Goal: Information Seeking & Learning: Understand process/instructions

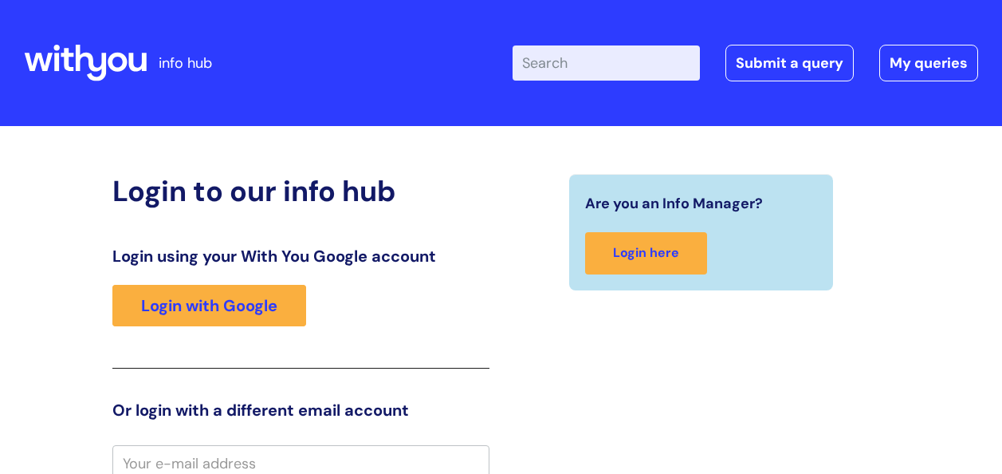
scroll to position [7, 0]
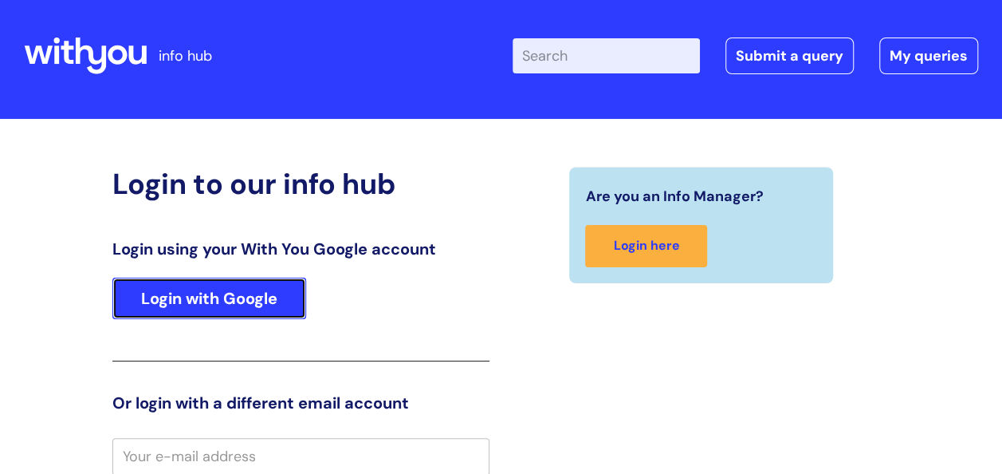
click at [224, 317] on link "Login with Google" at bounding box center [209, 297] width 194 height 41
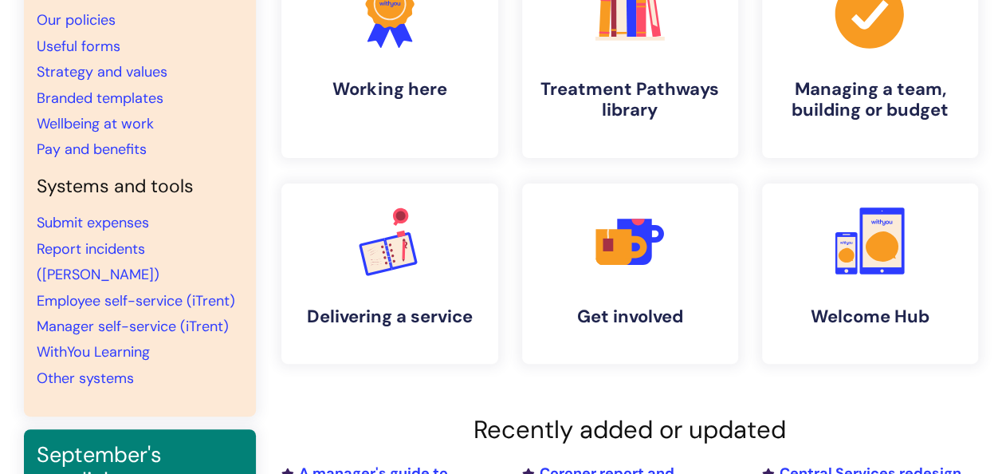
scroll to position [188, 0]
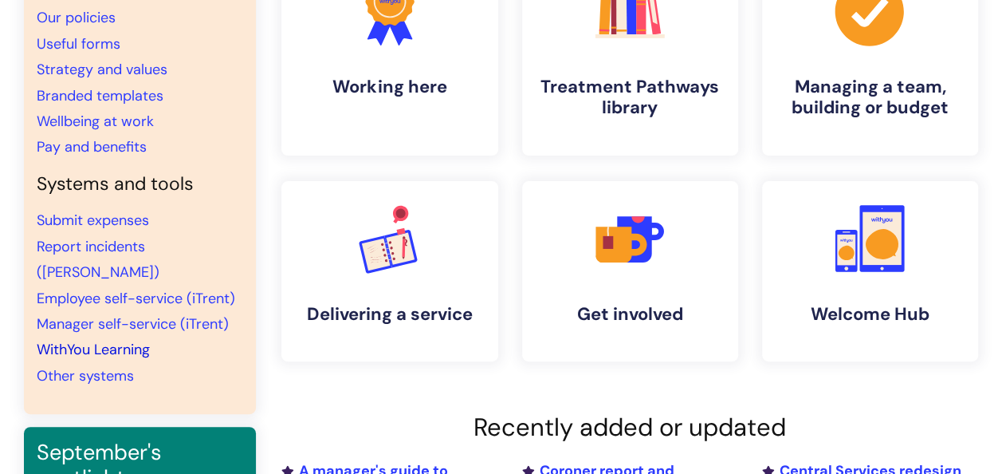
click at [73, 340] on link "WithYou Learning" at bounding box center [93, 349] width 113 height 19
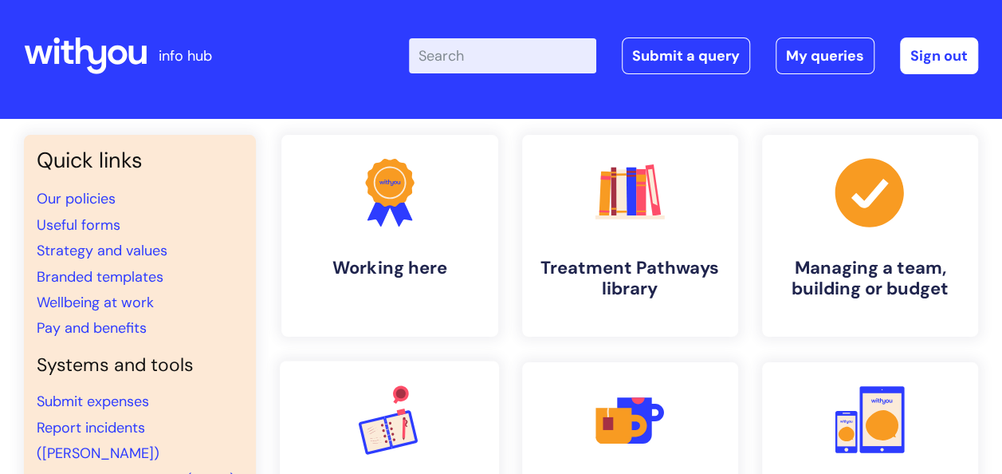
scroll to position [6, 0]
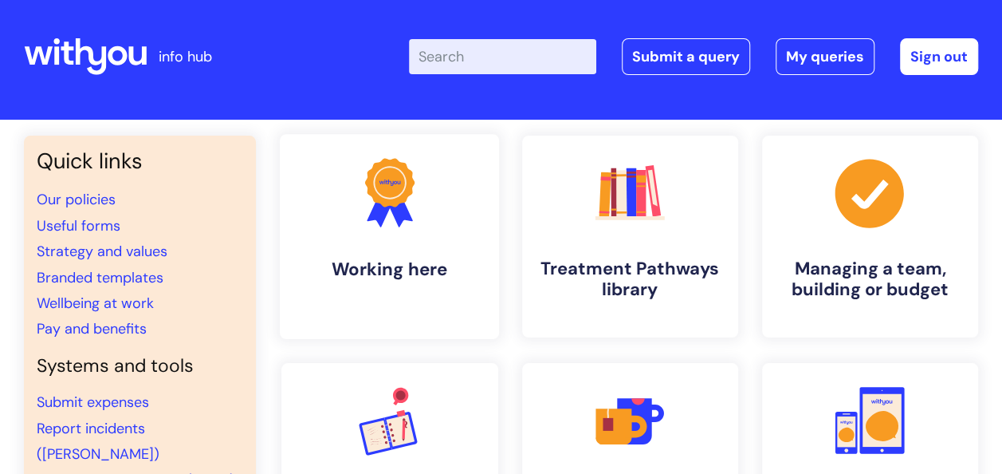
click at [454, 243] on link ".cls-1{fill:#f89b22;}.cls-1,.cls-2,.cls-3{stroke-width:0px;}.cls-2{fill:#2d3cff…" at bounding box center [389, 236] width 219 height 205
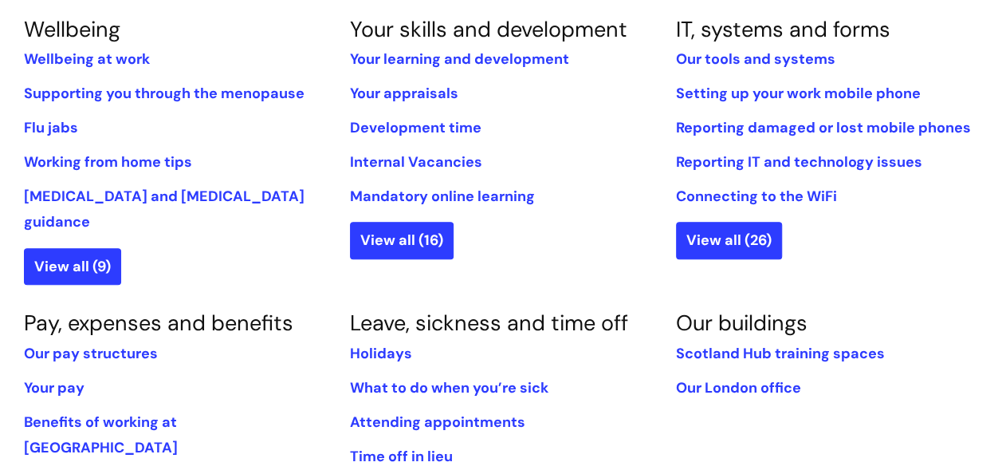
scroll to position [879, 0]
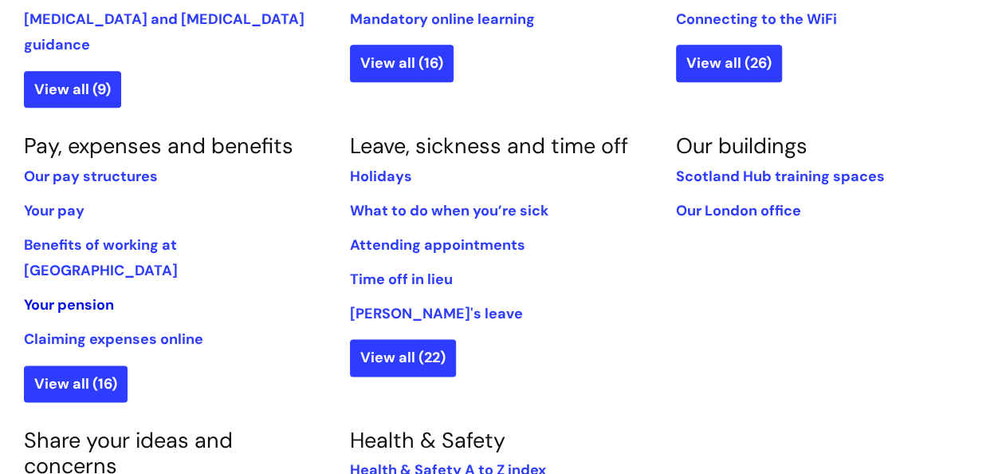
click at [39, 295] on link "Your pension" at bounding box center [69, 304] width 90 height 19
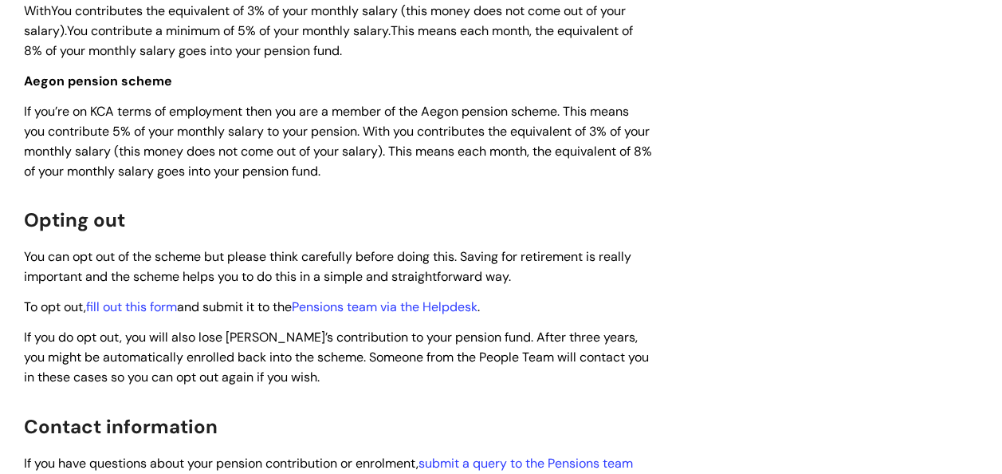
scroll to position [828, 0]
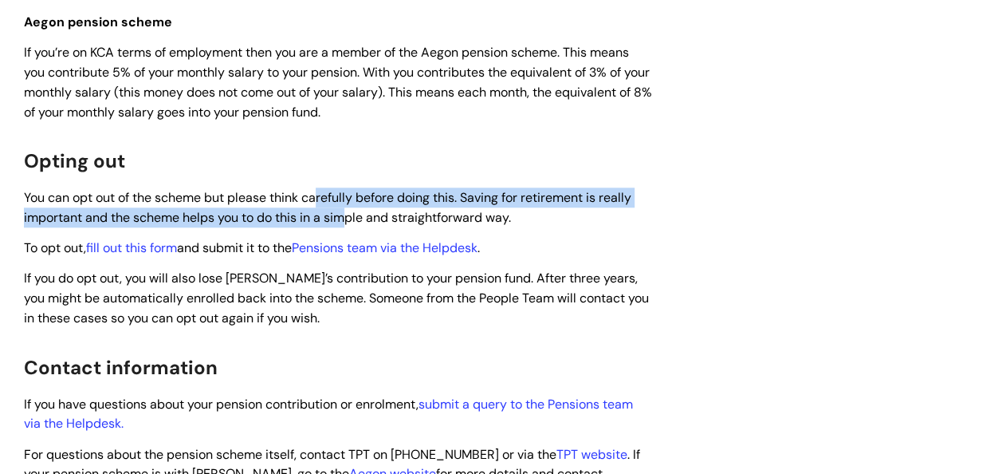
drag, startPoint x: 324, startPoint y: 196, endPoint x: 347, endPoint y: 223, distance: 35.6
click at [347, 223] on span "You can opt out of the scheme but please think carefully before doing this. Sav…" at bounding box center [328, 207] width 608 height 37
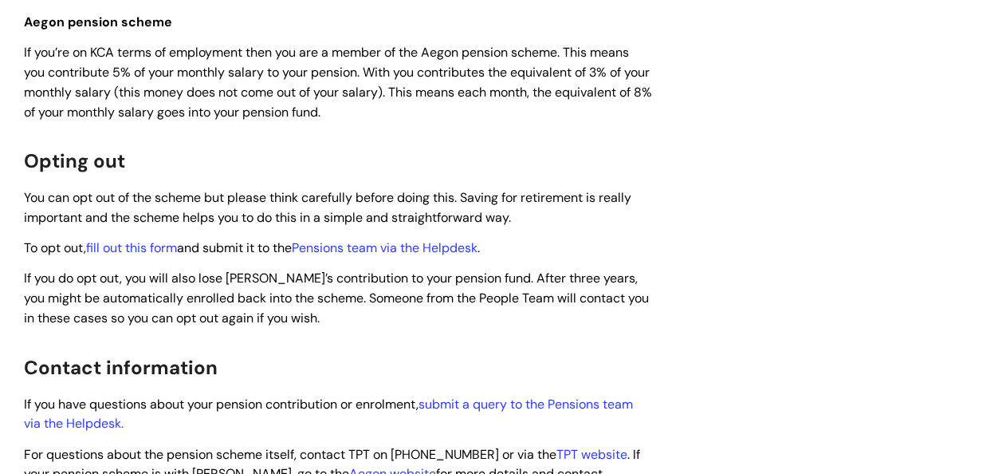
click at [345, 233] on div "Use this to understand how our pension scheme works and how much you contribute…" at bounding box center [338, 25] width 628 height 1104
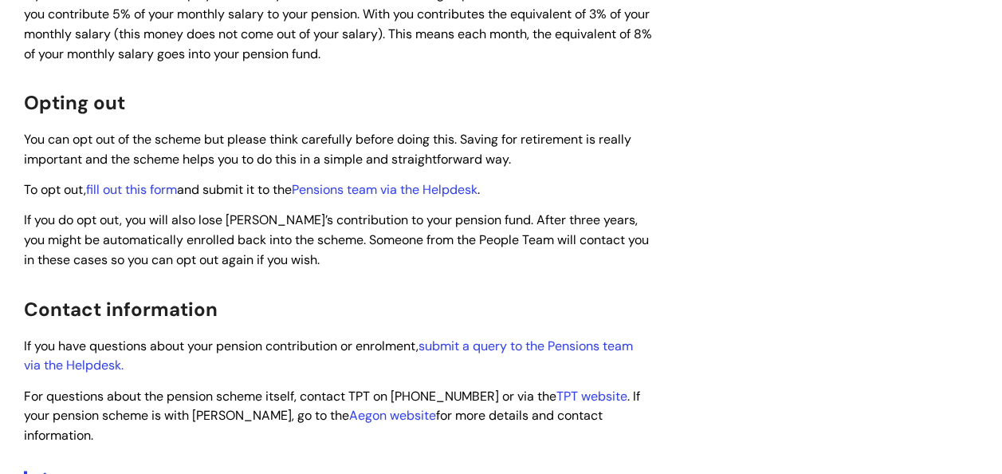
scroll to position [887, 0]
click at [153, 185] on link "fill out this form" at bounding box center [131, 188] width 91 height 17
